Goal: Task Accomplishment & Management: Use online tool/utility

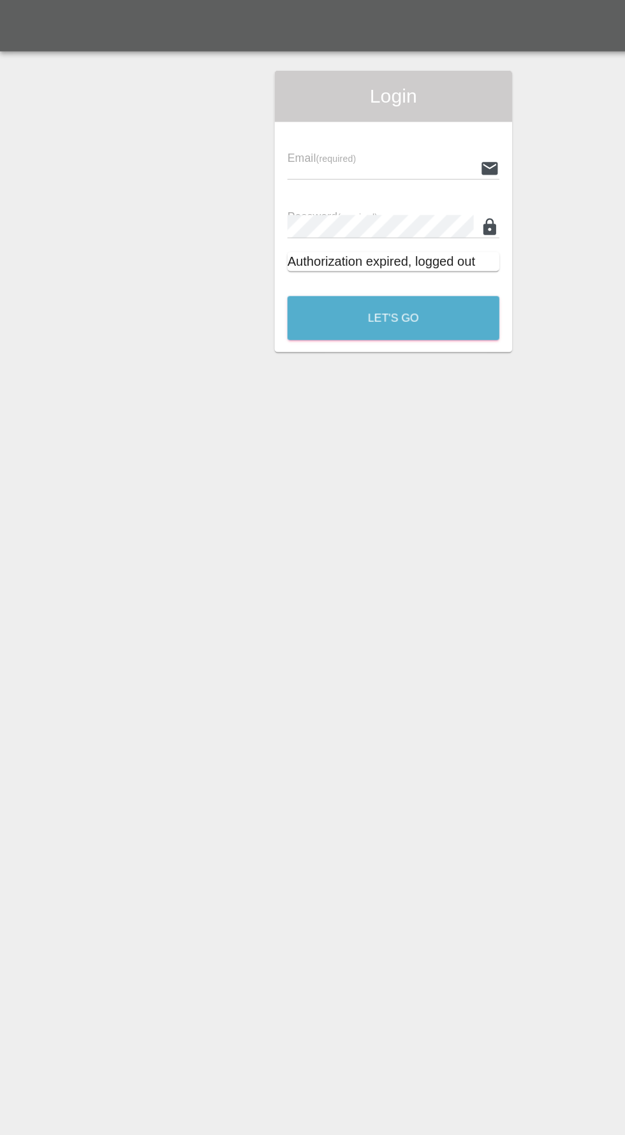
click at [303, 131] on input "text" at bounding box center [302, 133] width 148 height 18
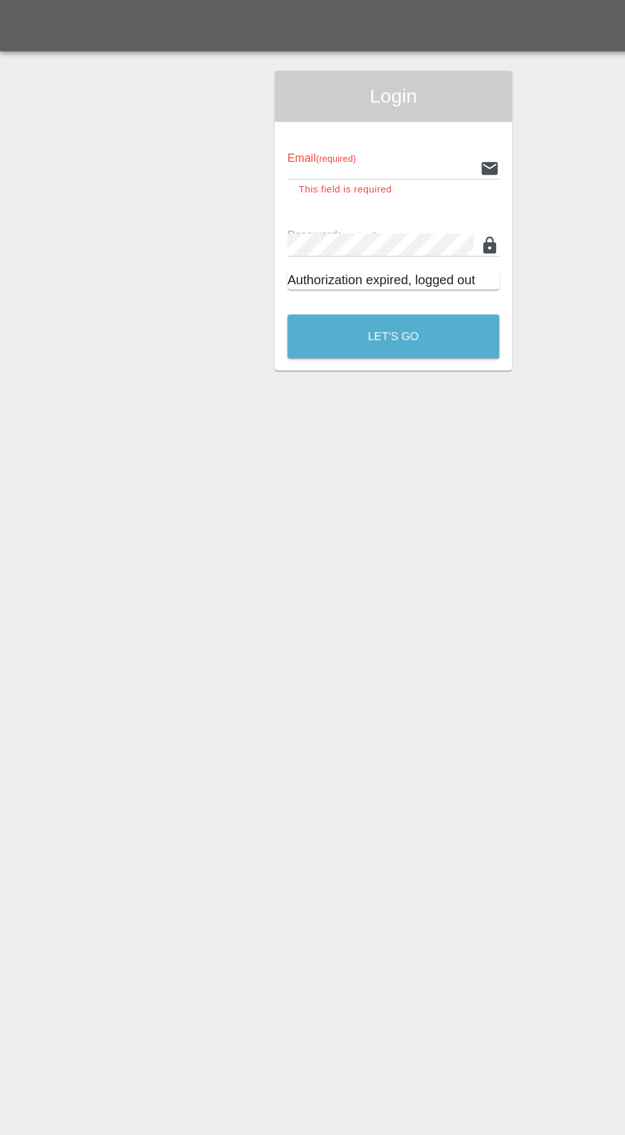
type input "[EMAIL_ADDRESS][DOMAIN_NAME]"
click at [228, 250] on button "Let's Go" at bounding box center [312, 267] width 168 height 35
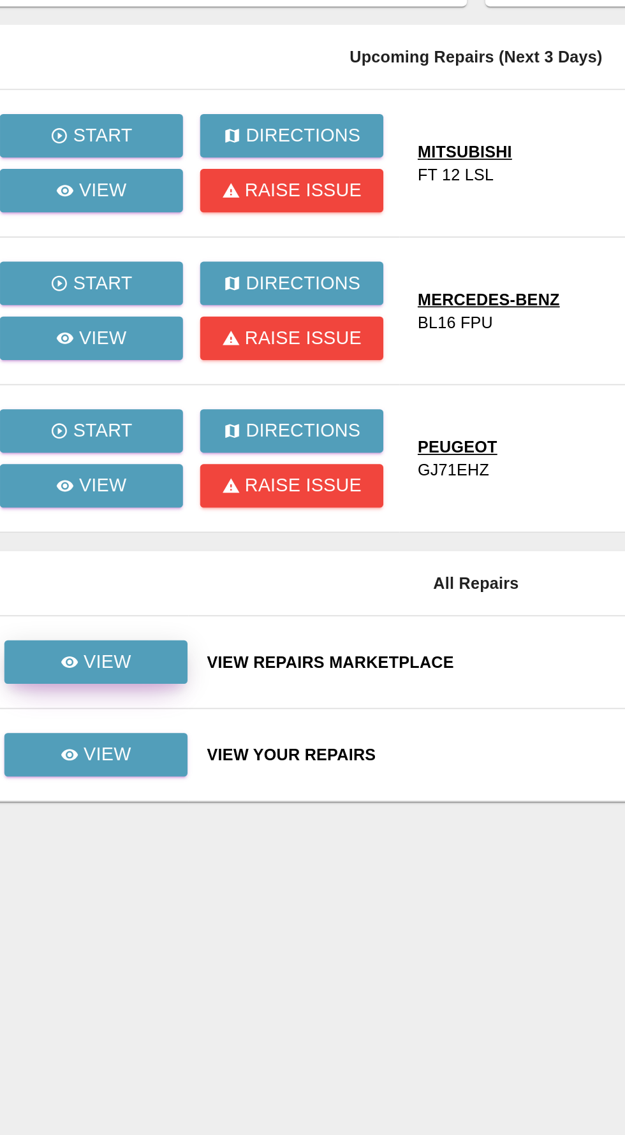
click at [149, 481] on link "View" at bounding box center [124, 484] width 102 height 24
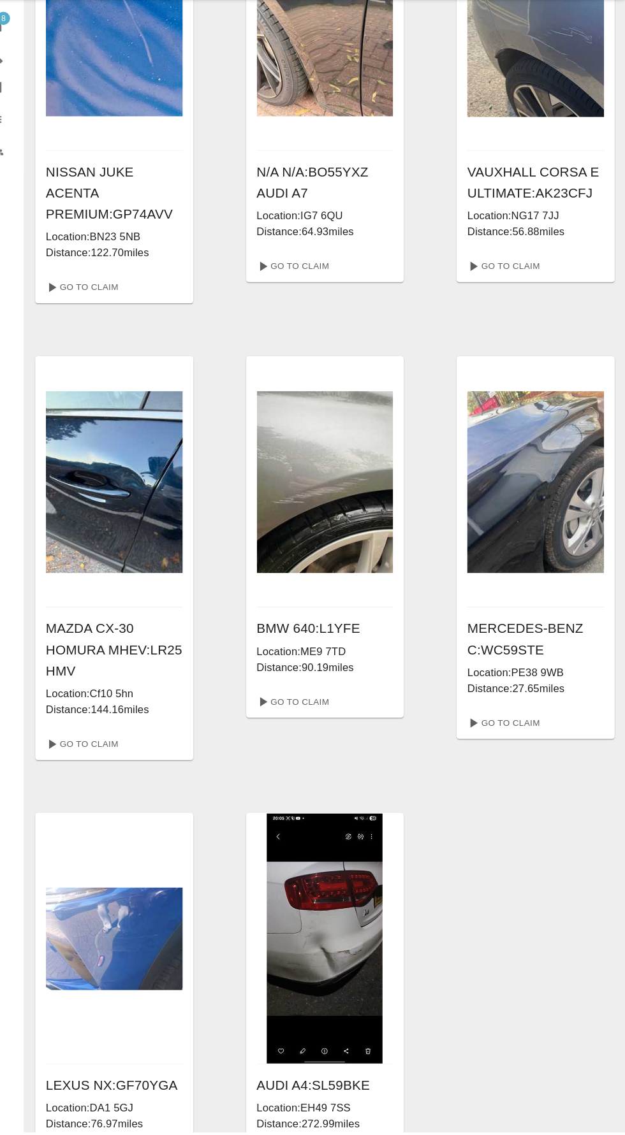
scroll to position [110, 0]
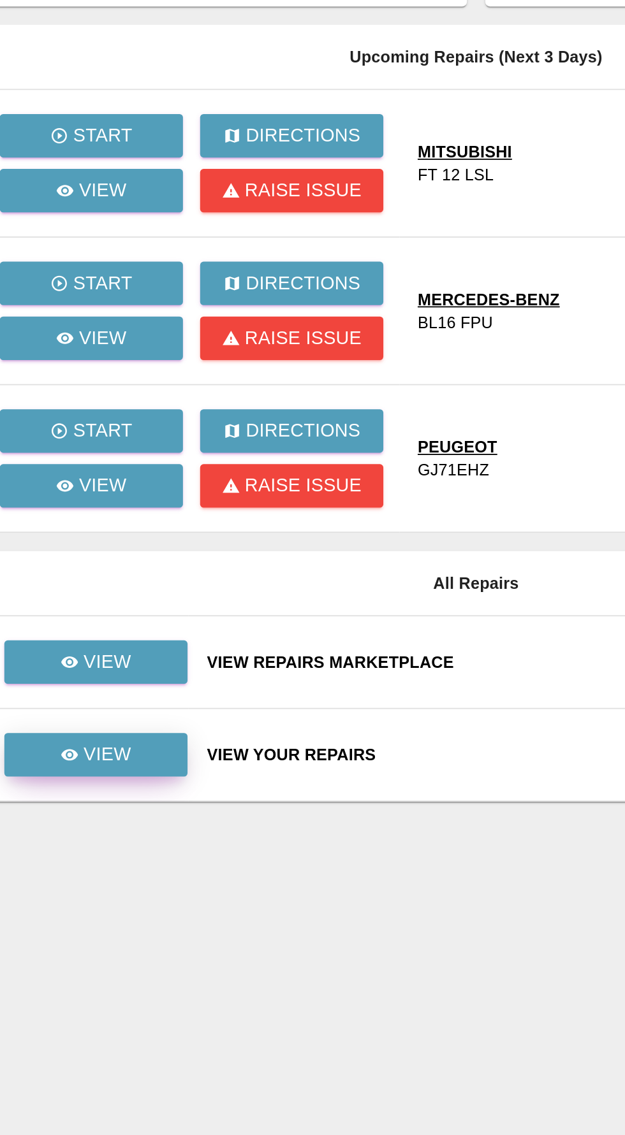
click at [144, 543] on link "View" at bounding box center [124, 536] width 102 height 24
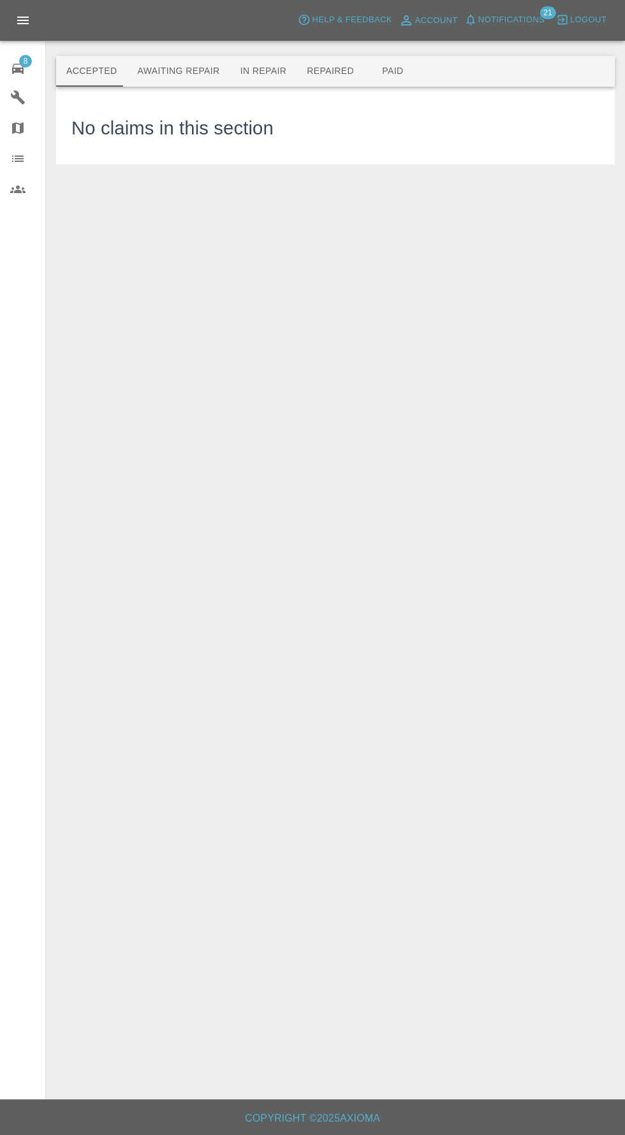
click at [187, 72] on button "Awaiting Repair" at bounding box center [178, 71] width 103 height 31
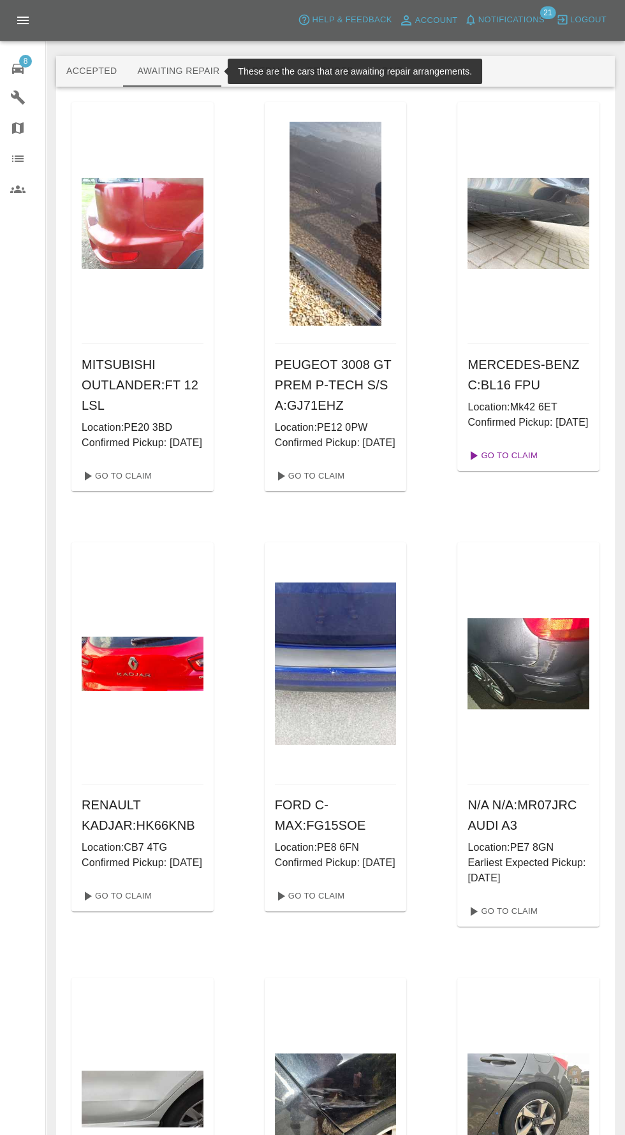
click at [518, 466] on link "Go To Claim" at bounding box center [501, 456] width 78 height 20
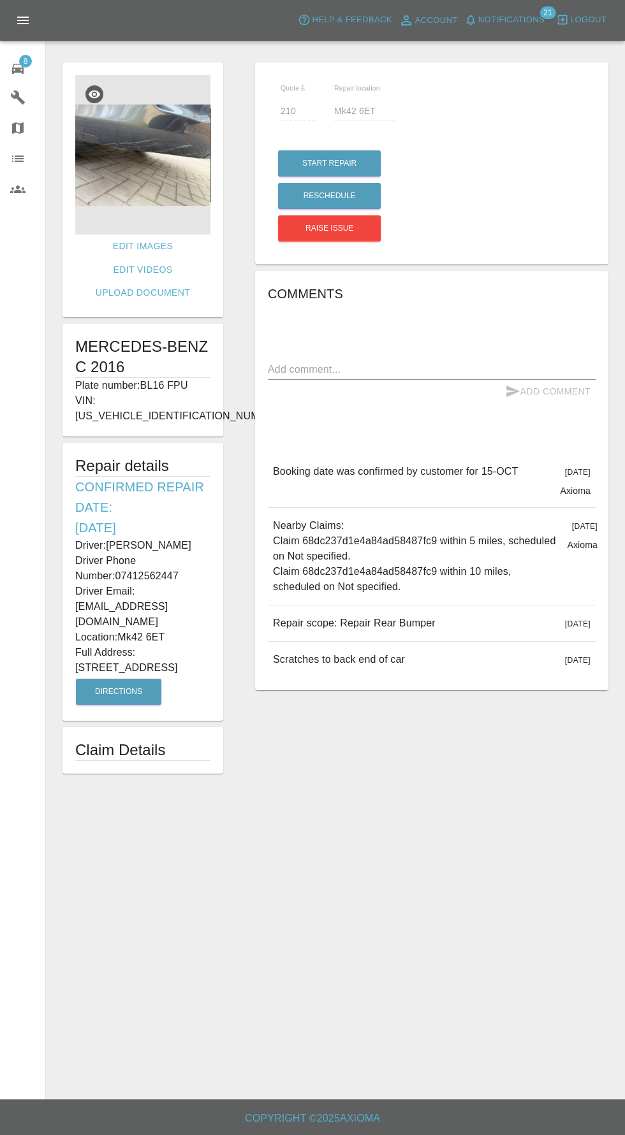
click at [172, 168] on img at bounding box center [142, 154] width 135 height 159
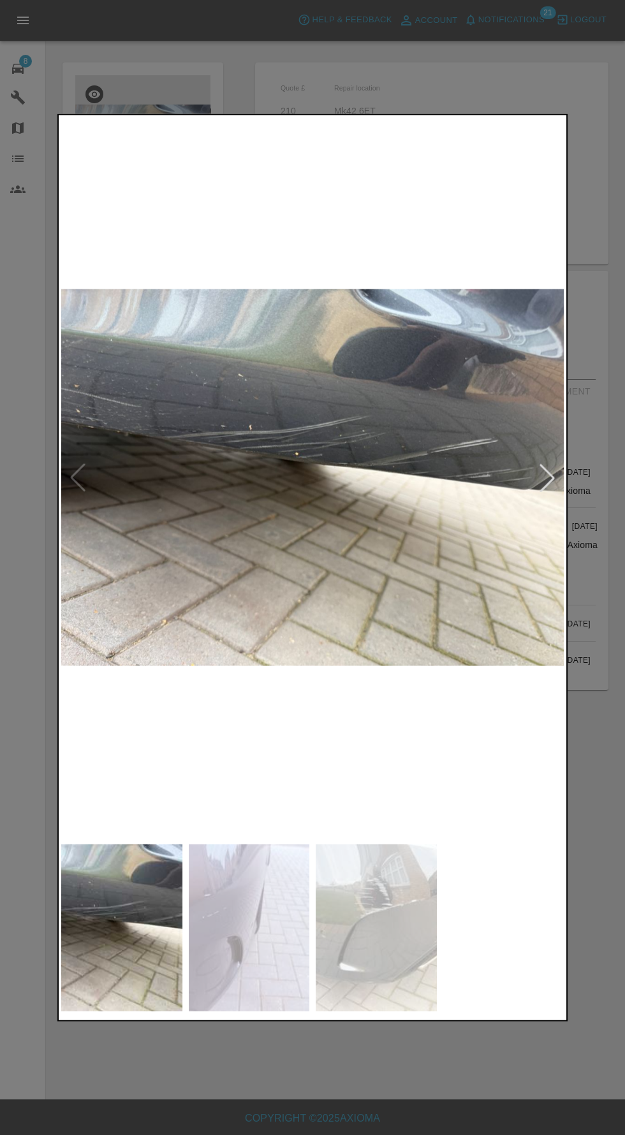
click at [280, 991] on img at bounding box center [249, 928] width 121 height 168
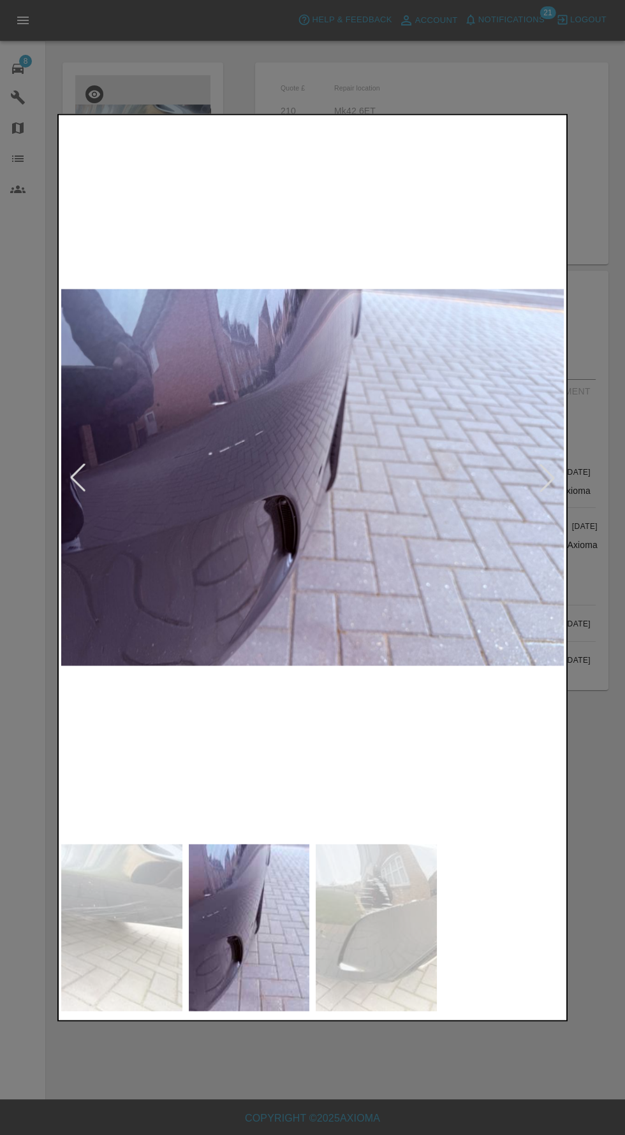
click at [410, 975] on img at bounding box center [376, 928] width 121 height 168
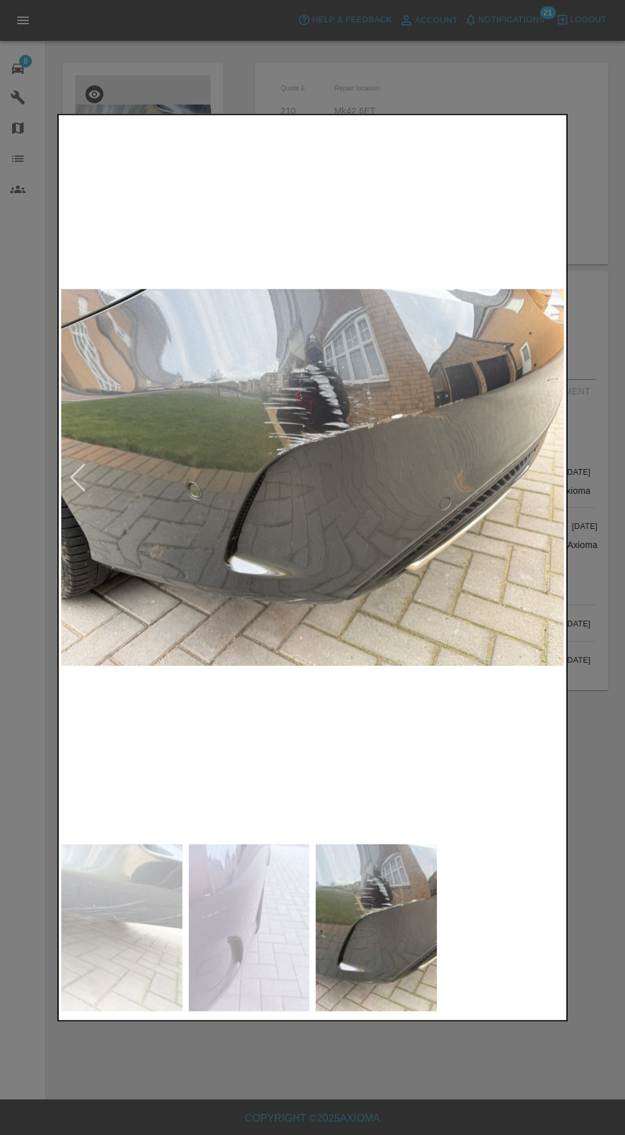
click at [136, 961] on img at bounding box center [121, 928] width 121 height 168
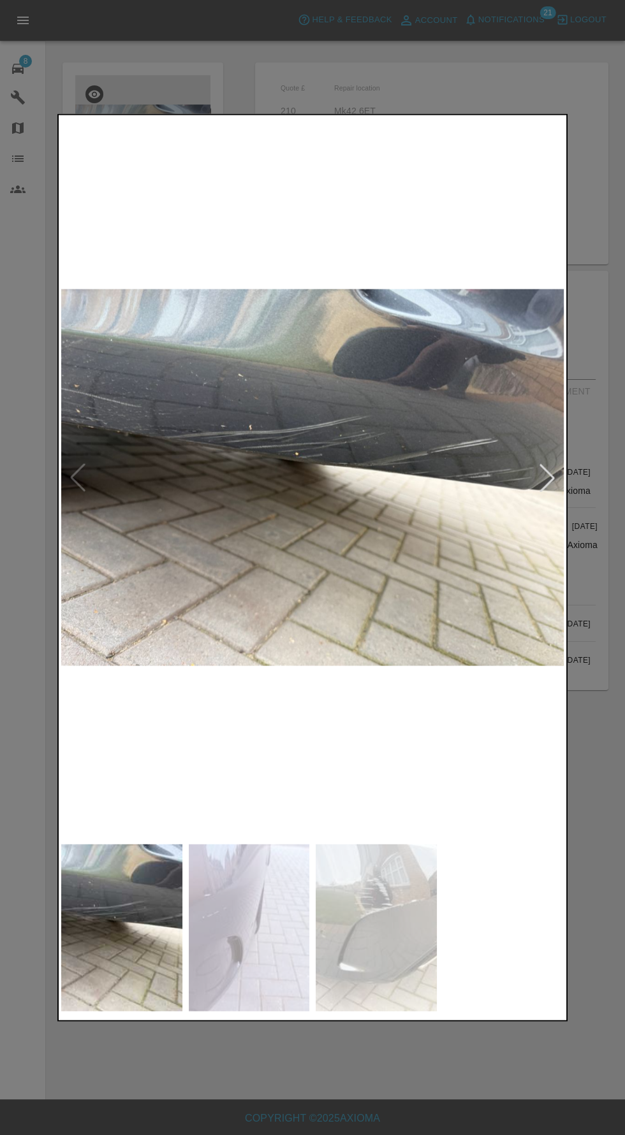
click at [284, 976] on img at bounding box center [249, 928] width 121 height 168
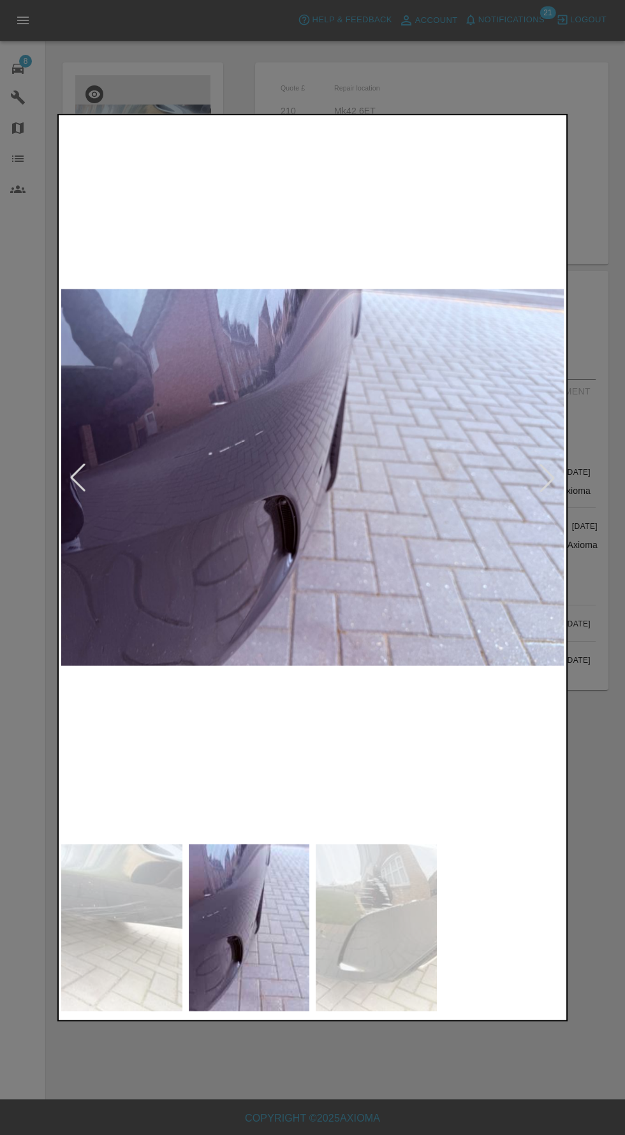
click at [367, 994] on img at bounding box center [376, 928] width 121 height 168
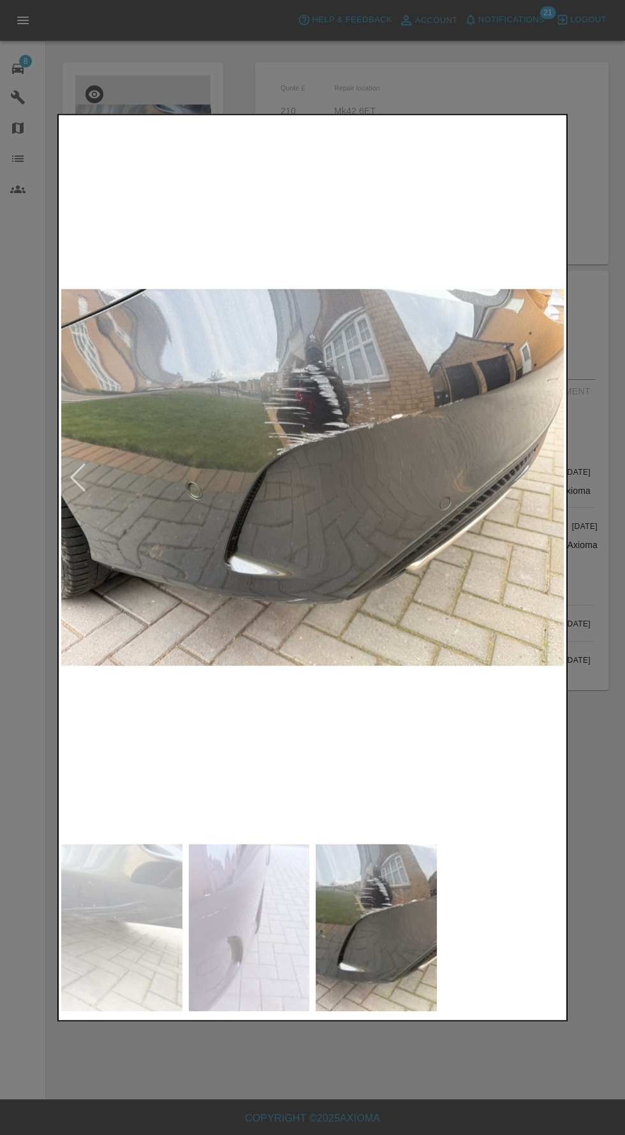
click at [255, 1012] on img at bounding box center [249, 928] width 121 height 168
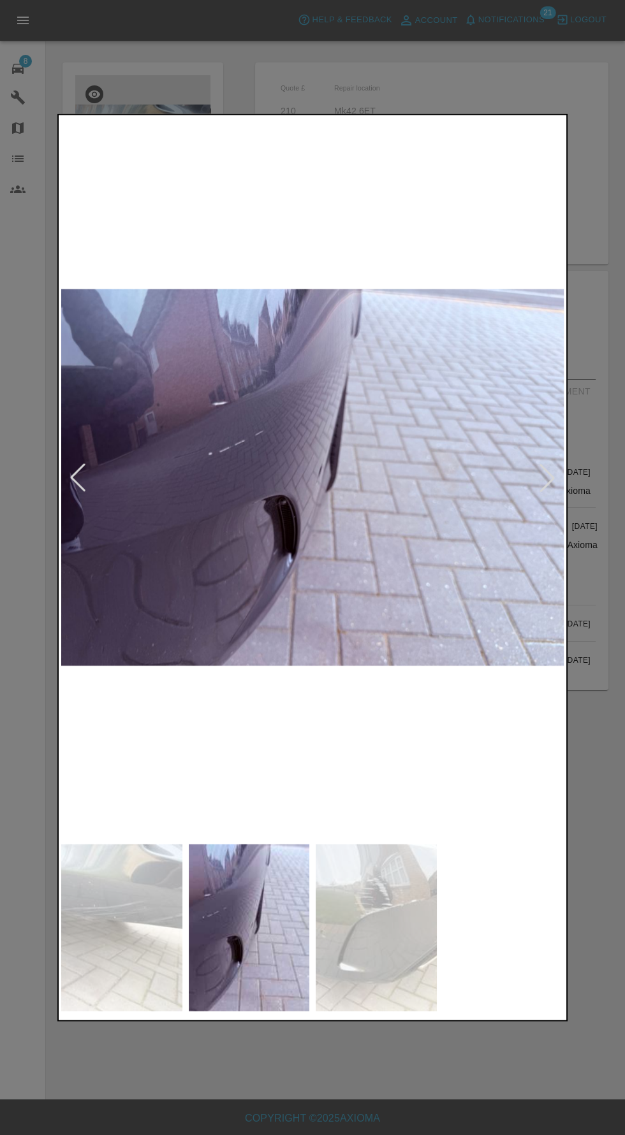
click at [125, 996] on img at bounding box center [121, 928] width 121 height 168
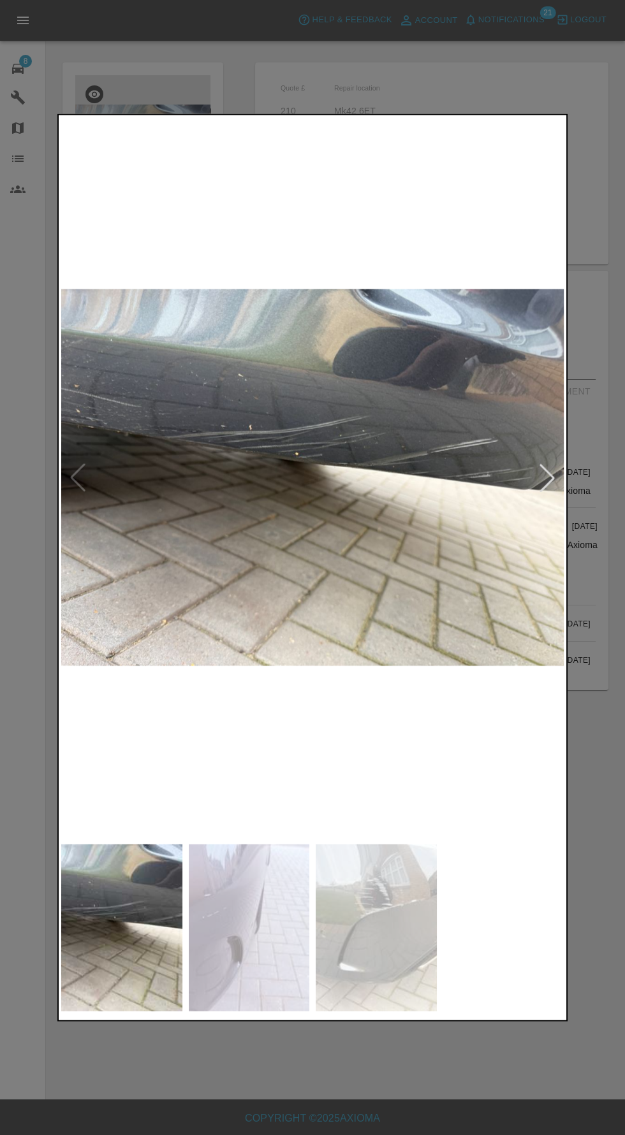
click at [223, 981] on img at bounding box center [249, 928] width 121 height 168
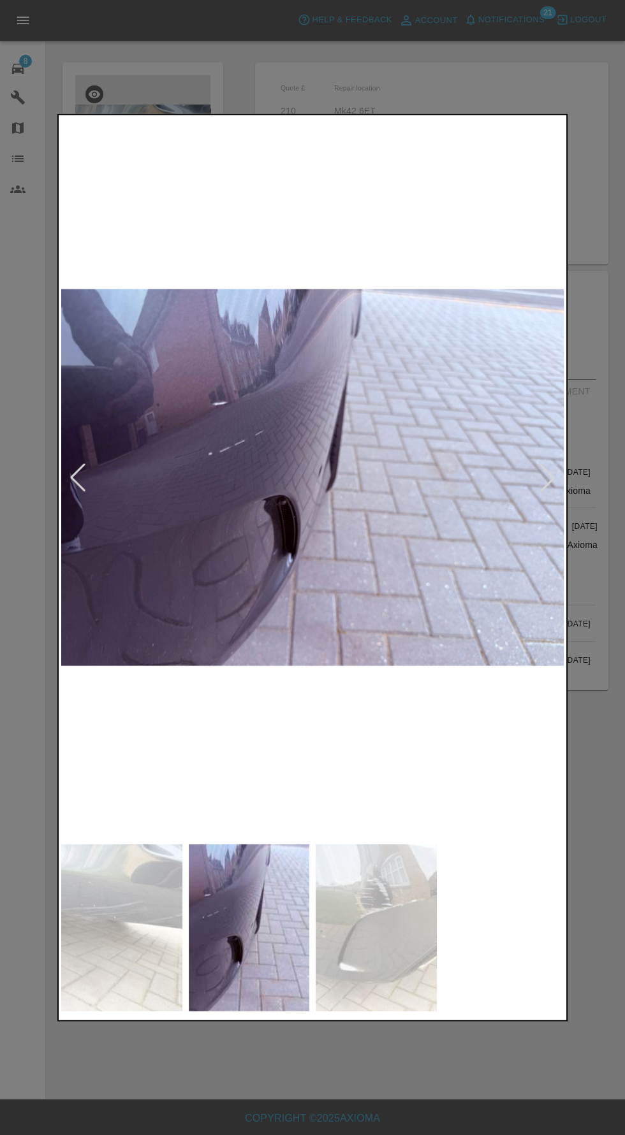
click at [386, 1010] on img at bounding box center [376, 928] width 121 height 168
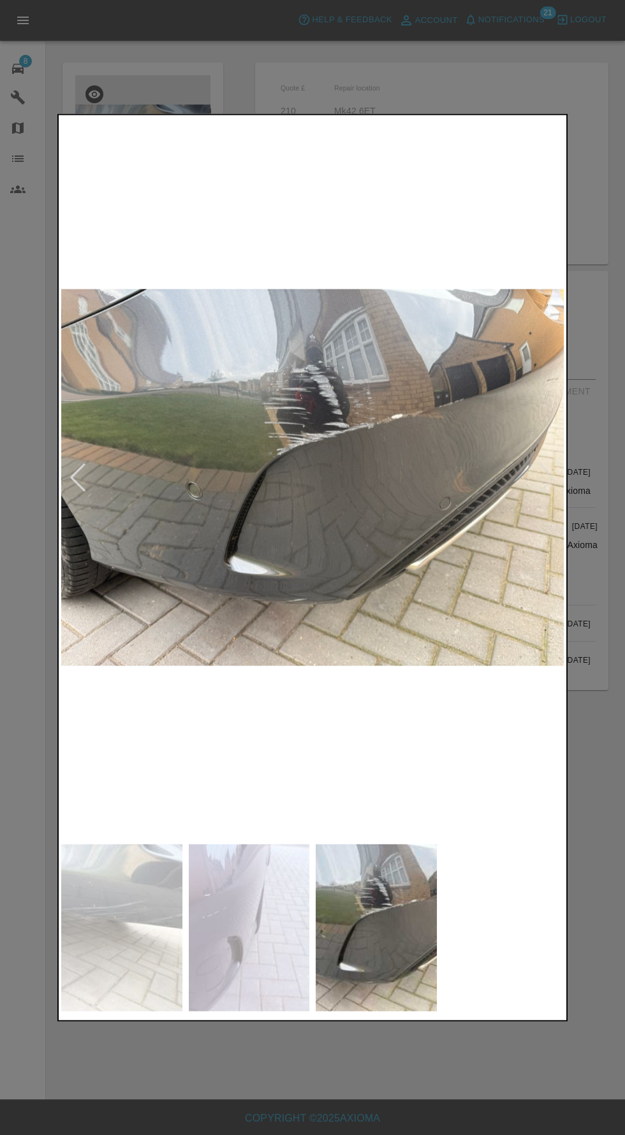
click at [128, 976] on img at bounding box center [121, 928] width 121 height 168
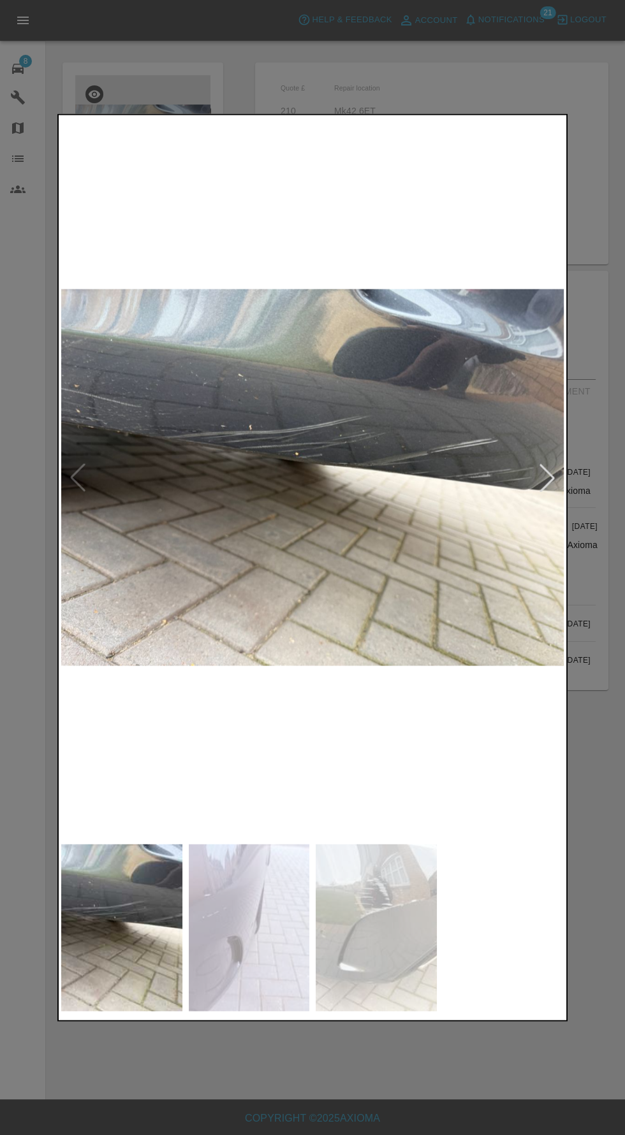
click at [338, 1135] on div at bounding box center [312, 567] width 625 height 1135
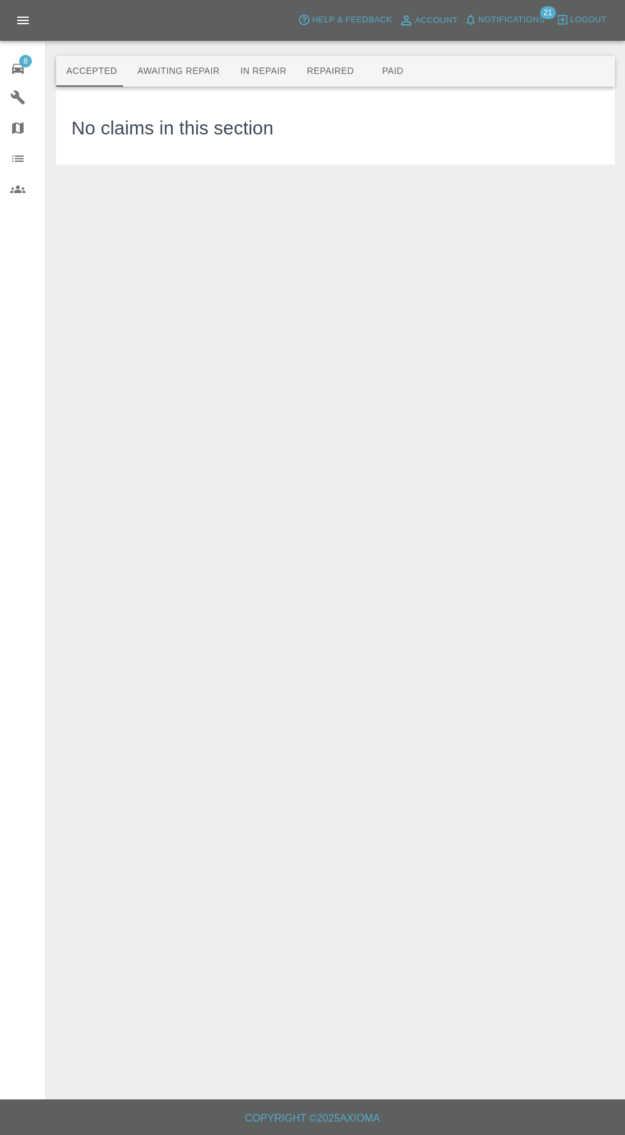
click at [164, 80] on button "Awaiting Repair" at bounding box center [178, 71] width 103 height 31
